Goal: Navigation & Orientation: Find specific page/section

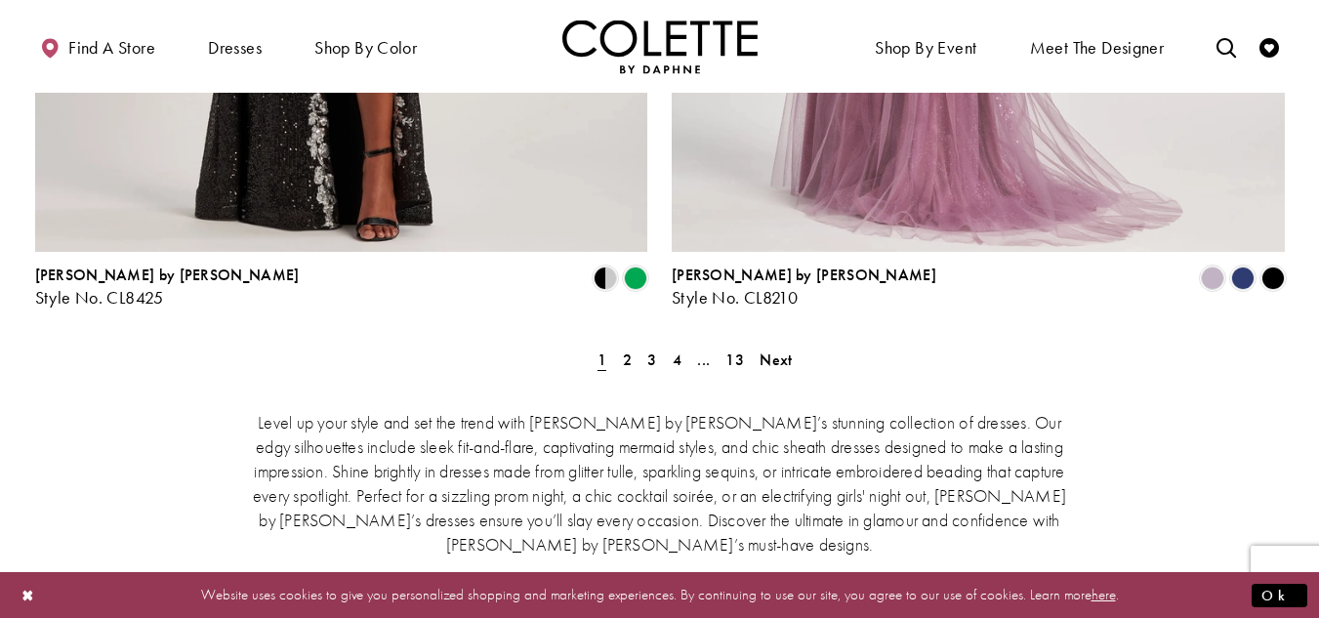
scroll to position [3716, 0]
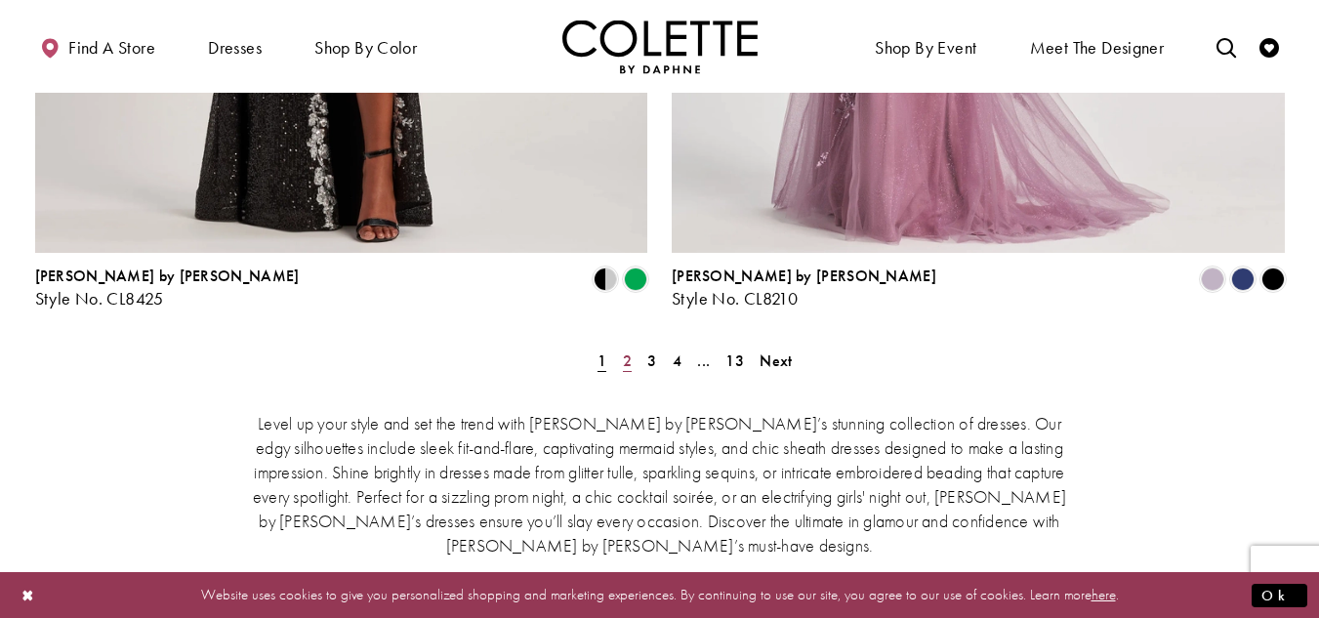
click at [629, 351] on span "2" at bounding box center [627, 361] width 9 height 21
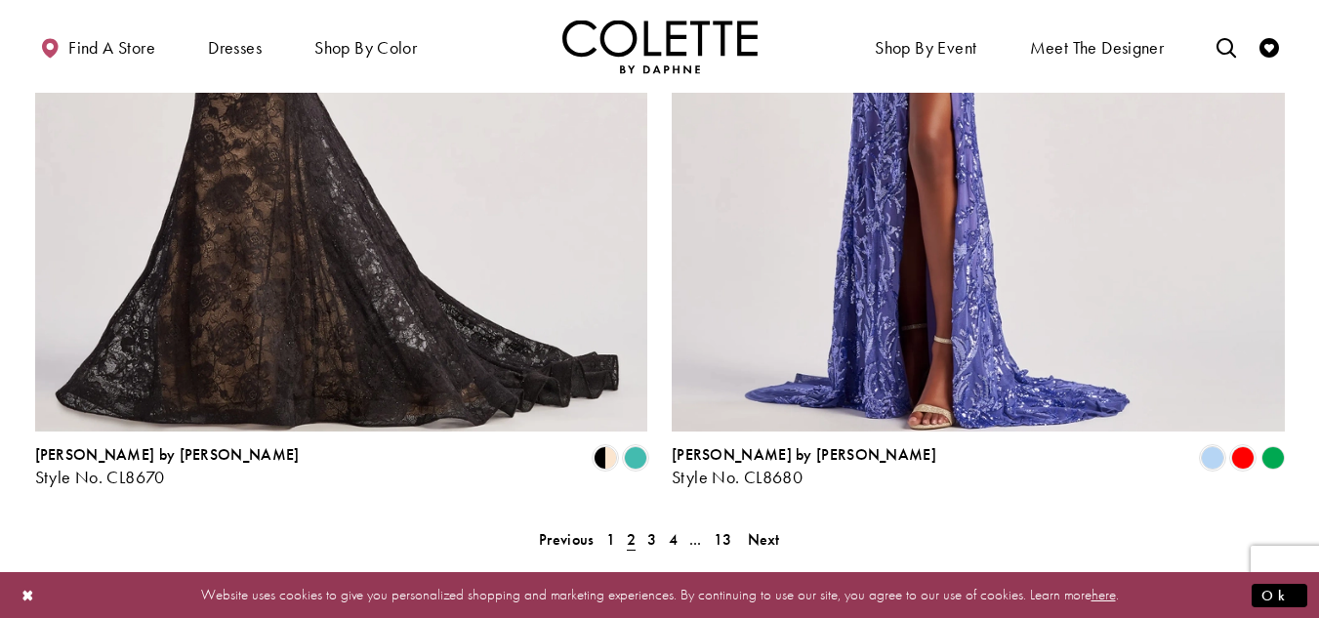
scroll to position [3465, 0]
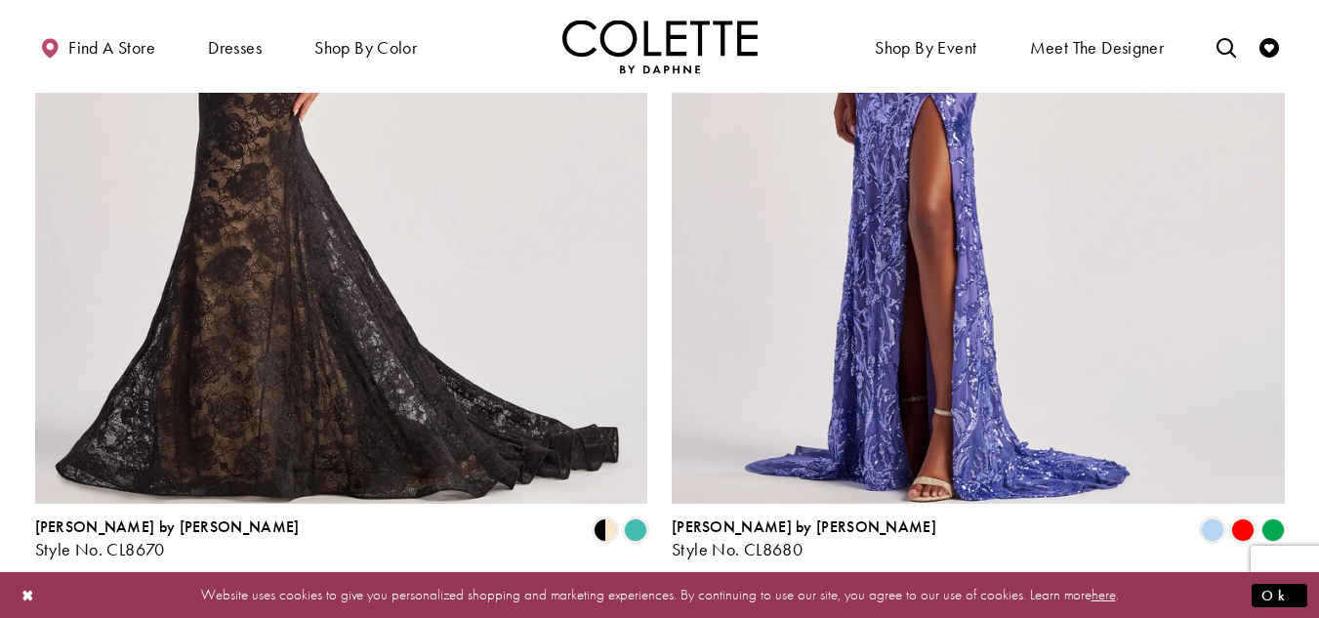
click at [651, 601] on span "3" at bounding box center [651, 611] width 9 height 21
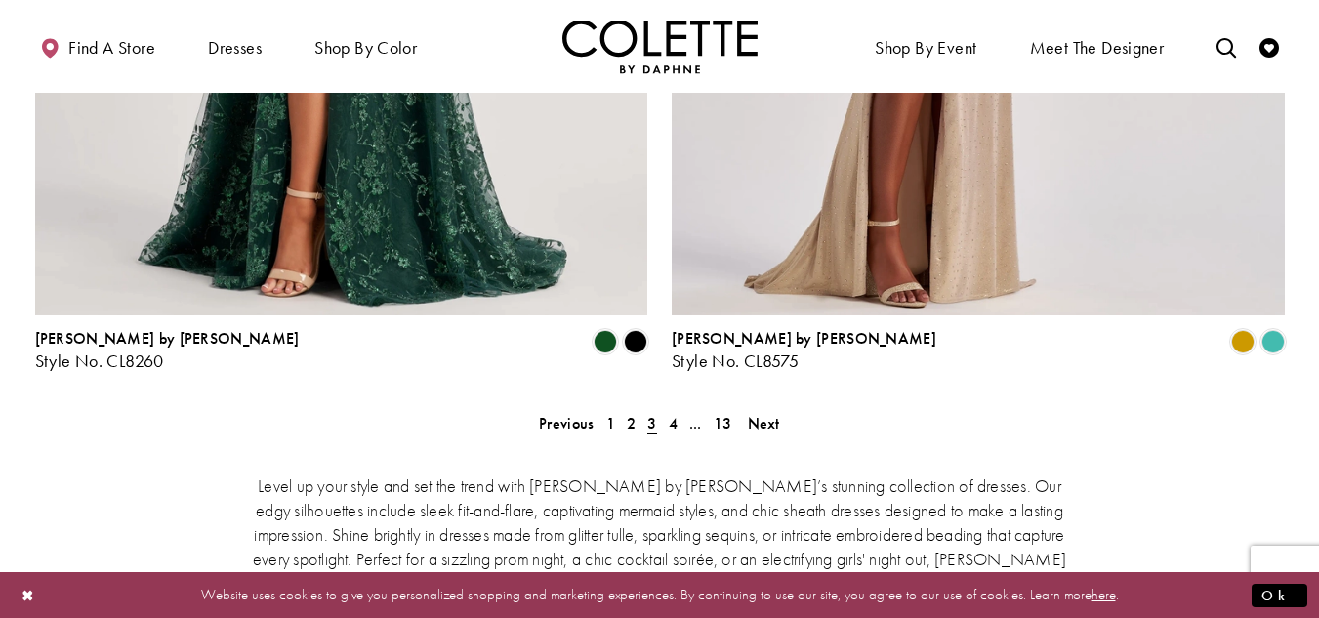
scroll to position [3653, 0]
click at [672, 414] on span "4" at bounding box center [673, 424] width 9 height 21
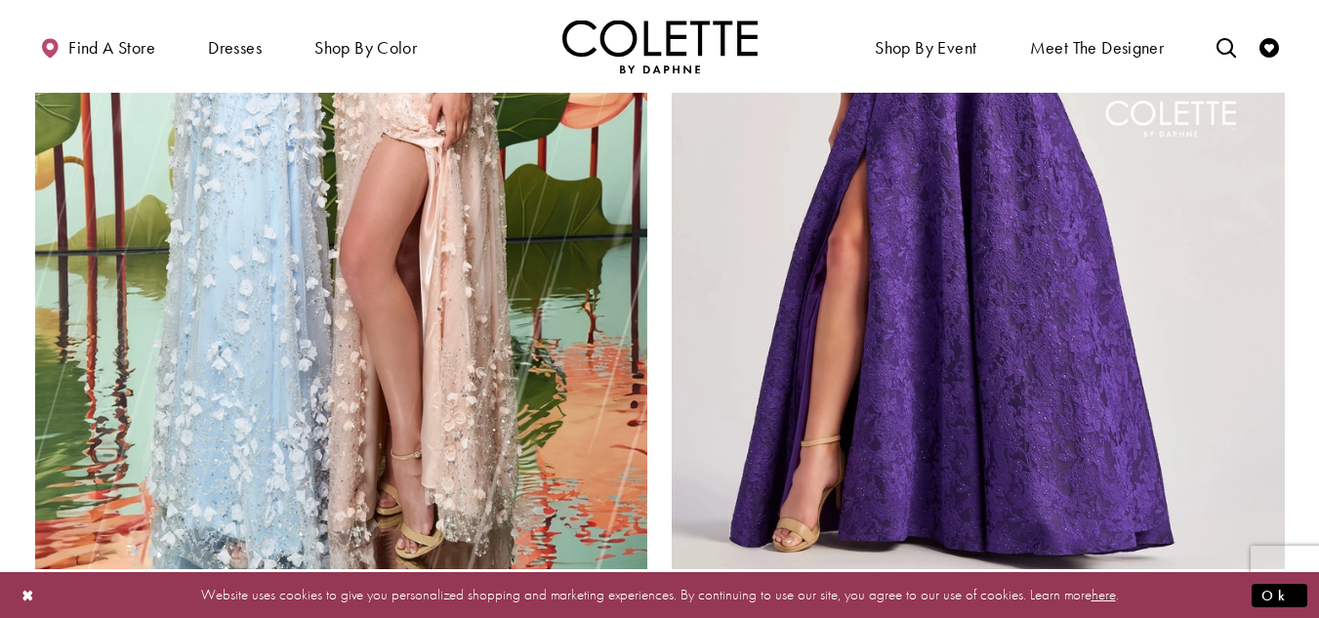
scroll to position [3531, 0]
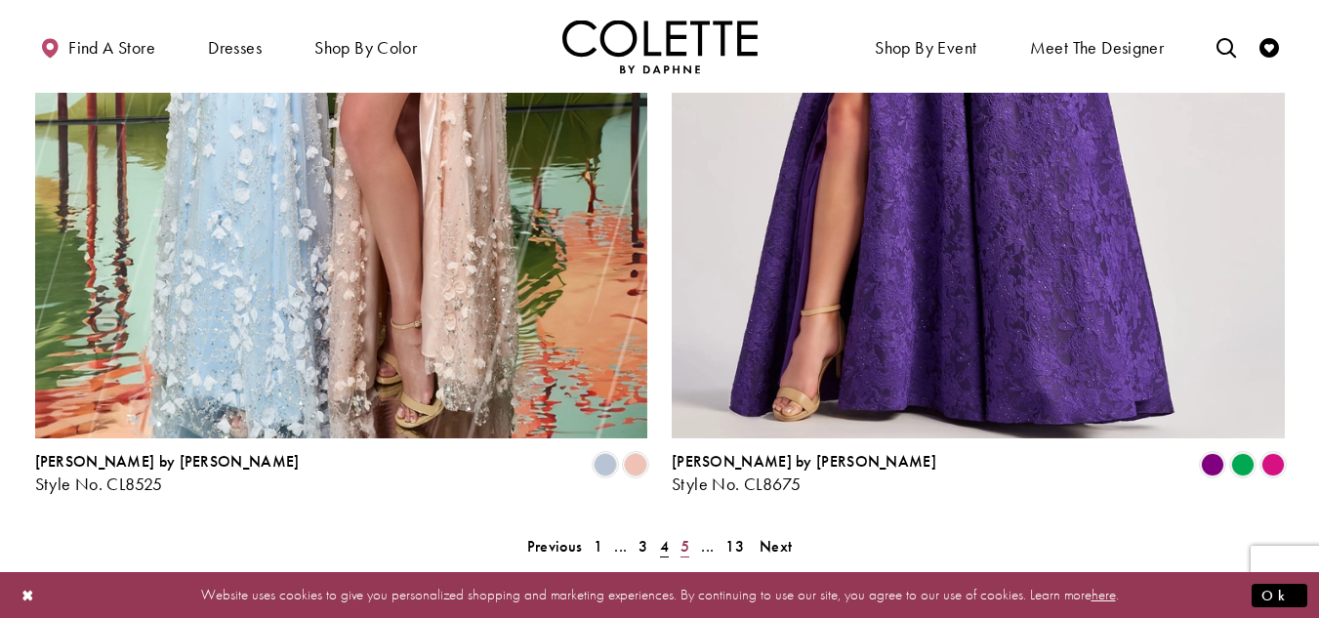
click at [684, 536] on span "5" at bounding box center [685, 546] width 9 height 21
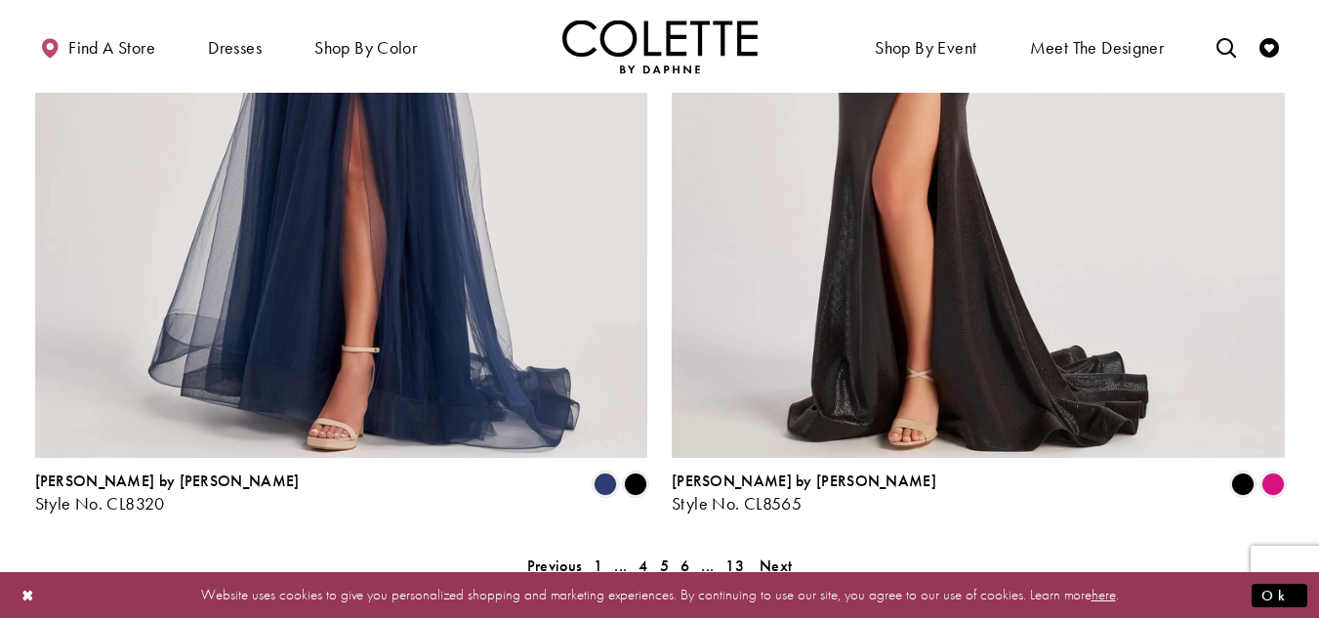
scroll to position [3516, 0]
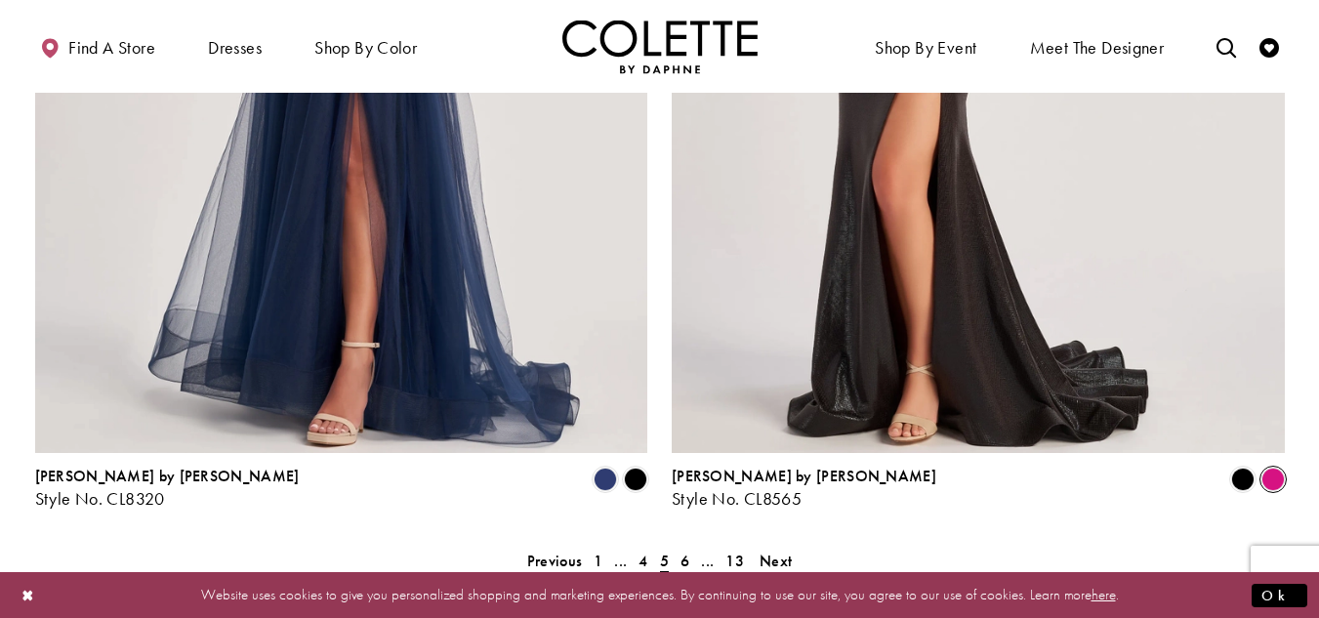
click at [1278, 468] on span "Product List" at bounding box center [1273, 479] width 23 height 23
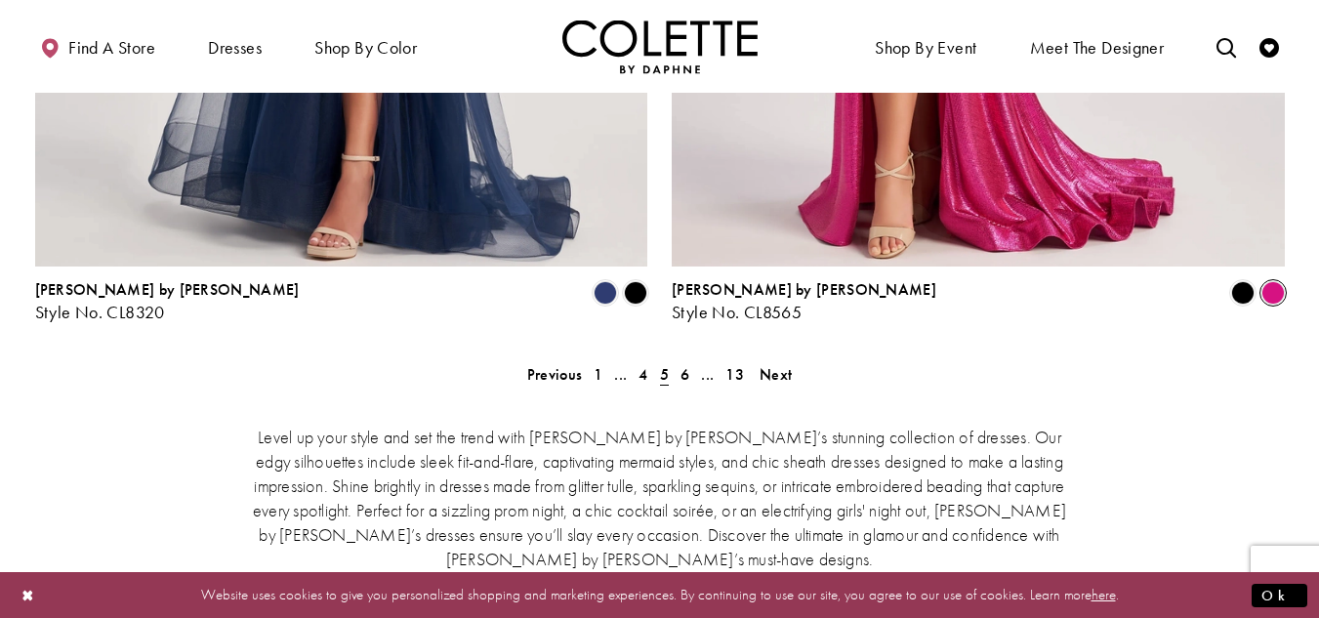
scroll to position [3704, 0]
click at [687, 363] on span "6" at bounding box center [685, 373] width 9 height 21
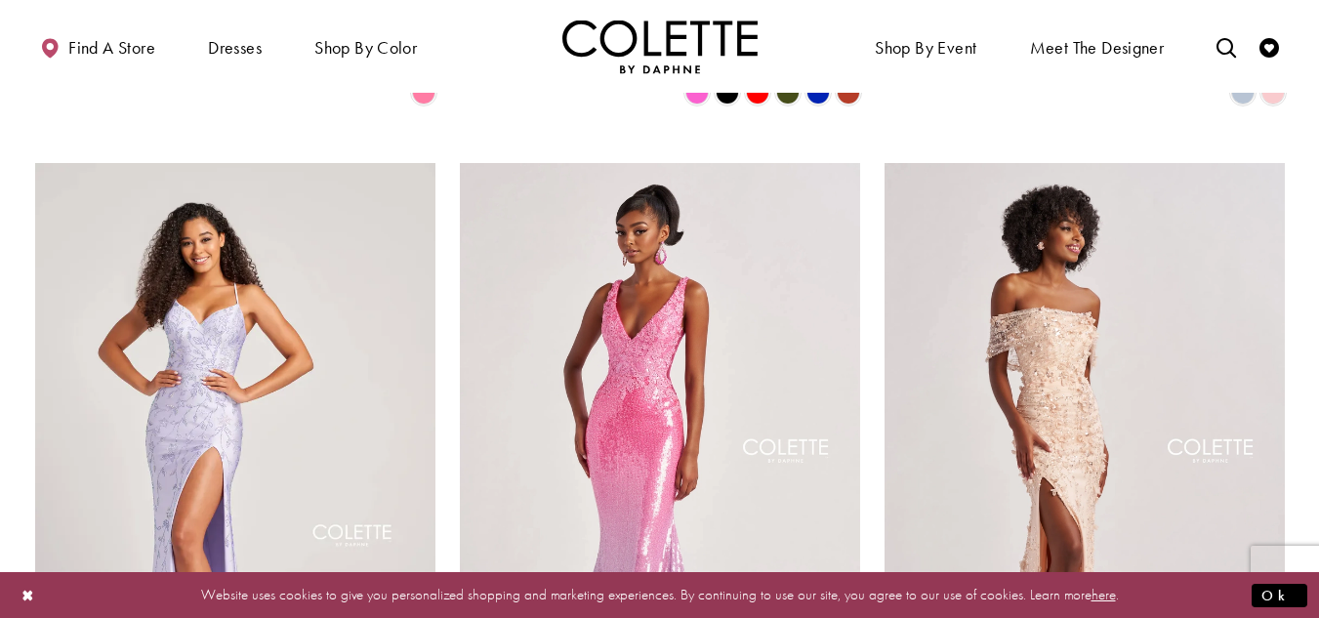
scroll to position [2194, 0]
